Goal: Go to known website: Access a specific website the user already knows

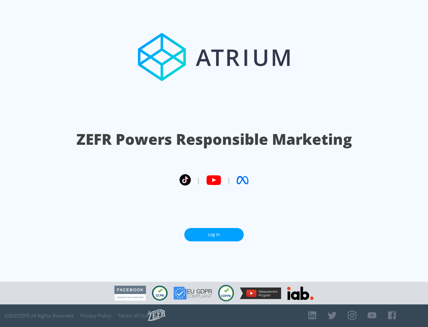
click at [214, 235] on link "Log In" at bounding box center [214, 234] width 60 height 13
